Goal: Information Seeking & Learning: Learn about a topic

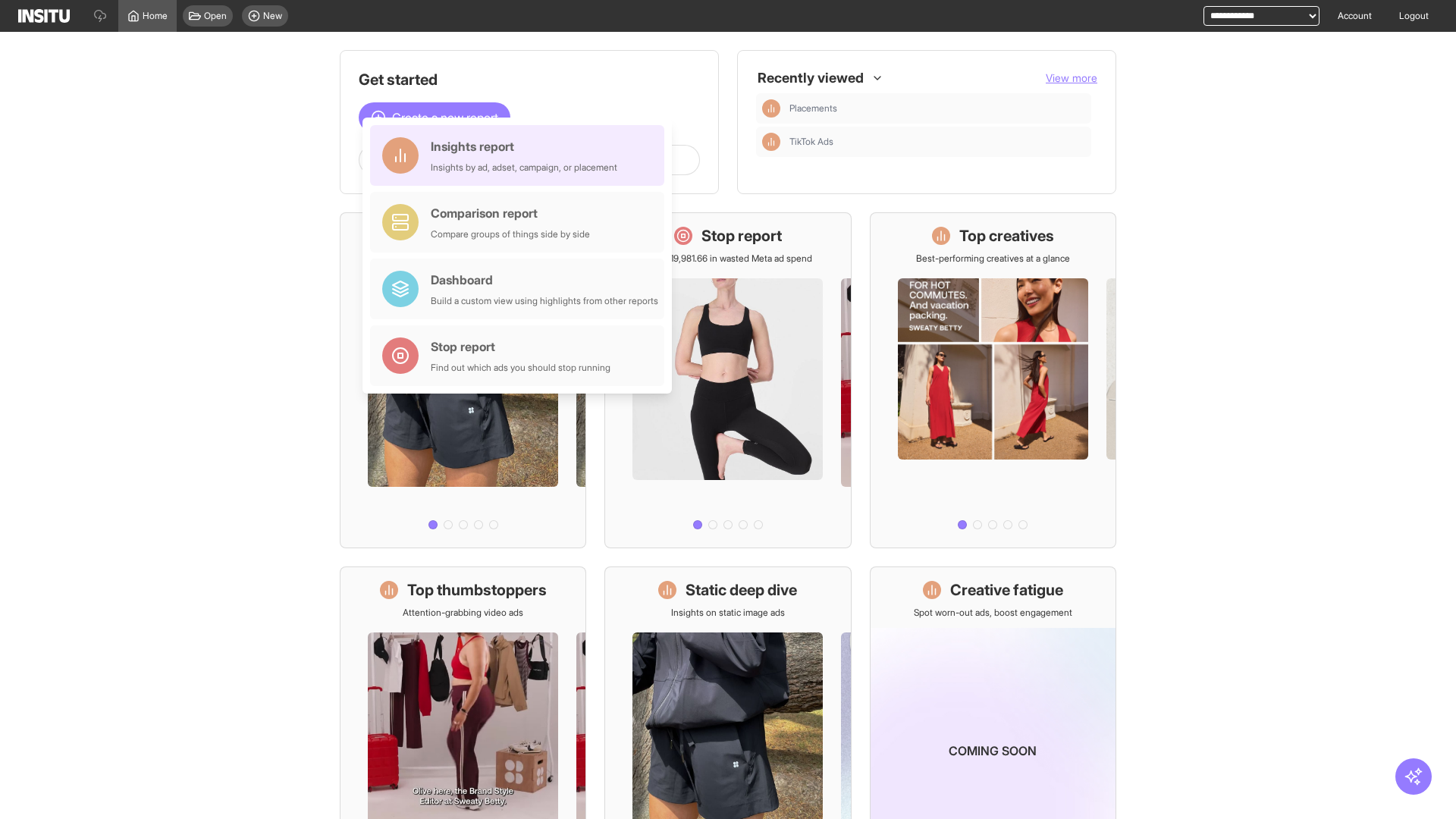
click at [521, 155] on div "Insights report Insights by ad, adset, campaign, or placement" at bounding box center [524, 155] width 187 height 36
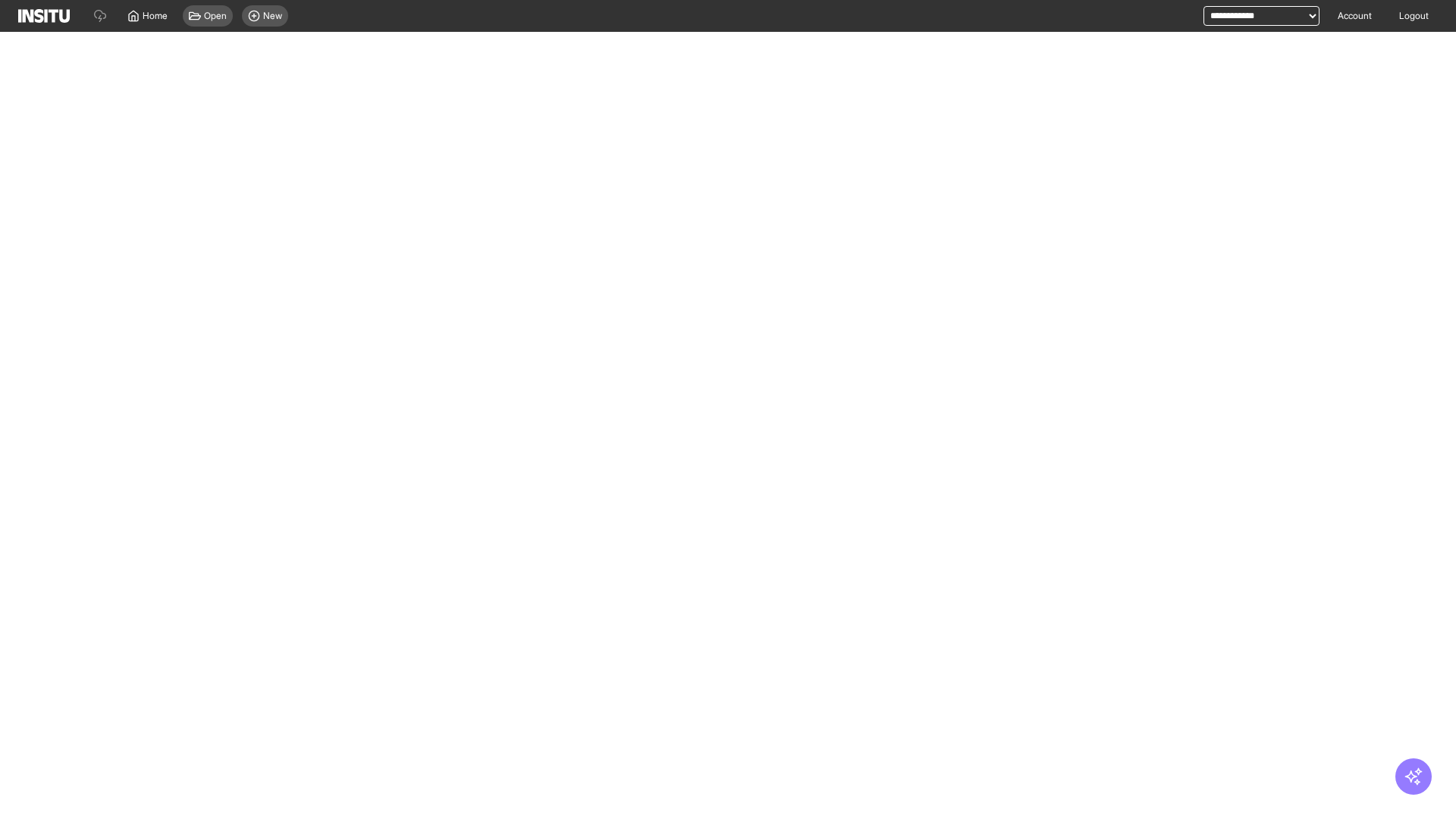
select select "**"
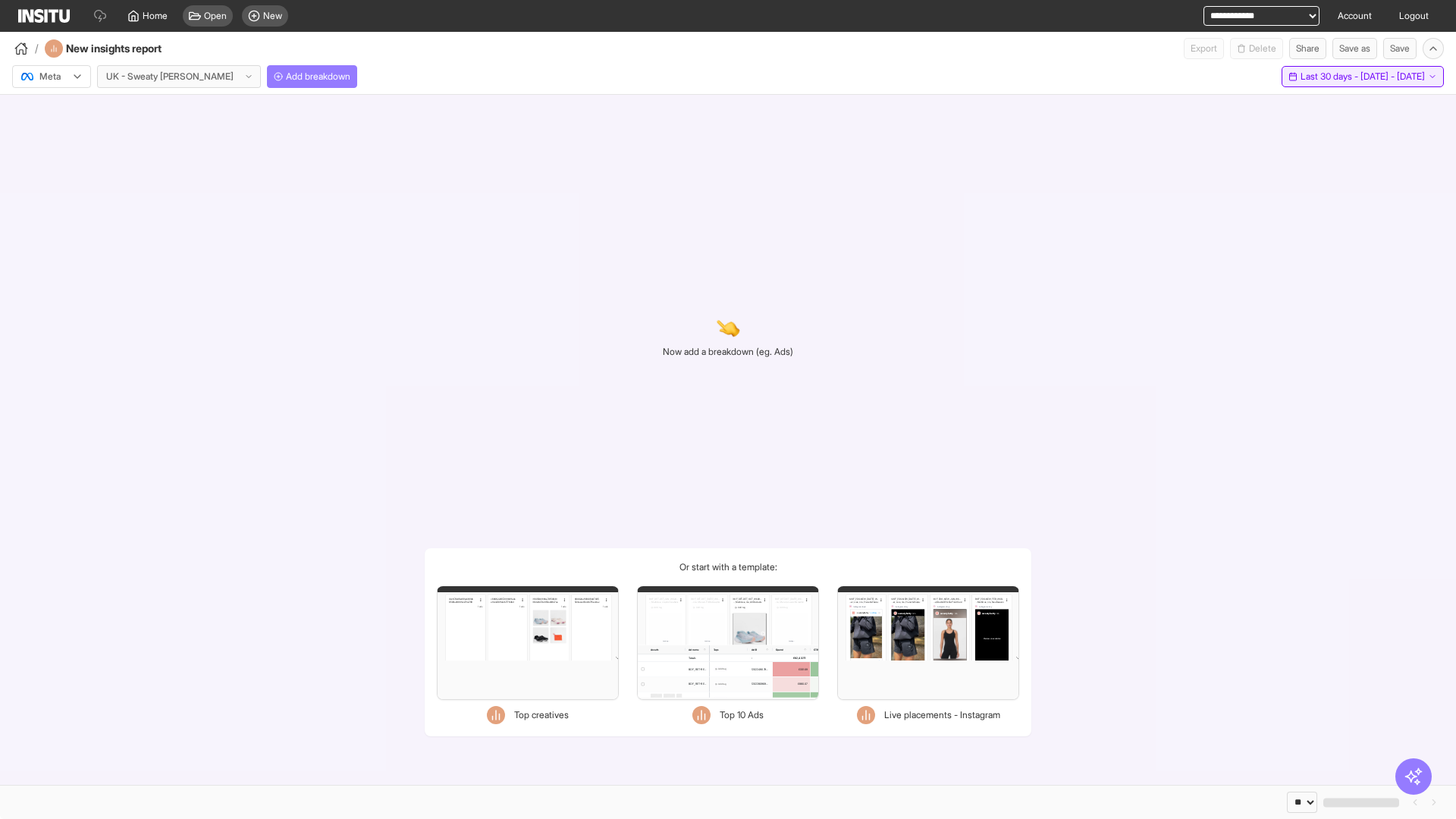
click at [1329, 77] on span "Last 30 days - [DATE] - [DATE]" at bounding box center [1363, 77] width 124 height 12
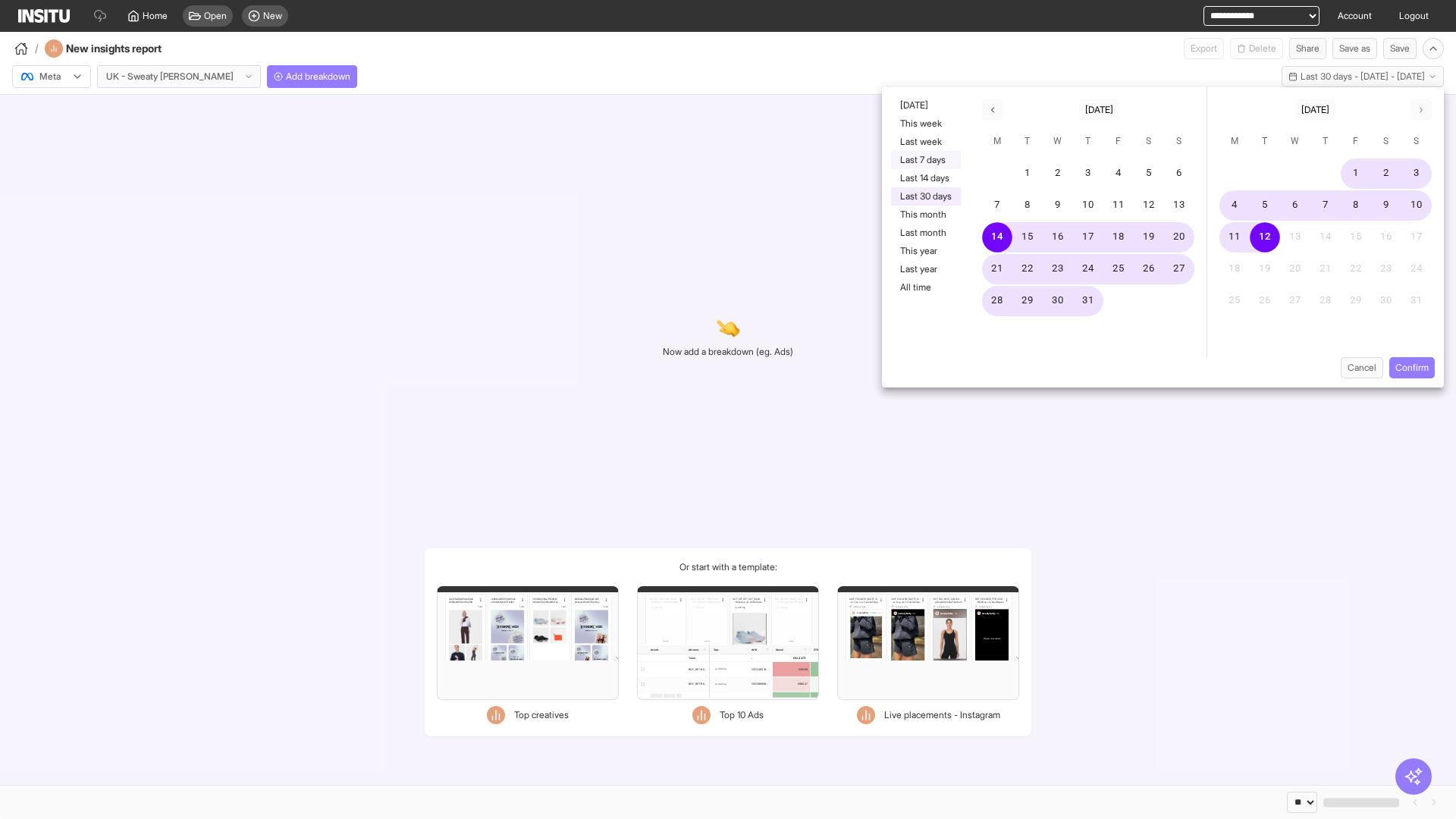
click at [925, 160] on button "Last 7 days" at bounding box center [926, 160] width 70 height 18
